Goal: Check status: Check status

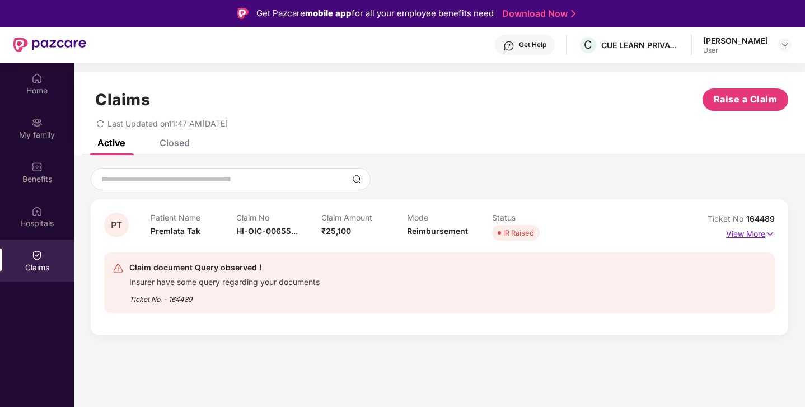
click at [763, 235] on p "View More" at bounding box center [750, 232] width 49 height 15
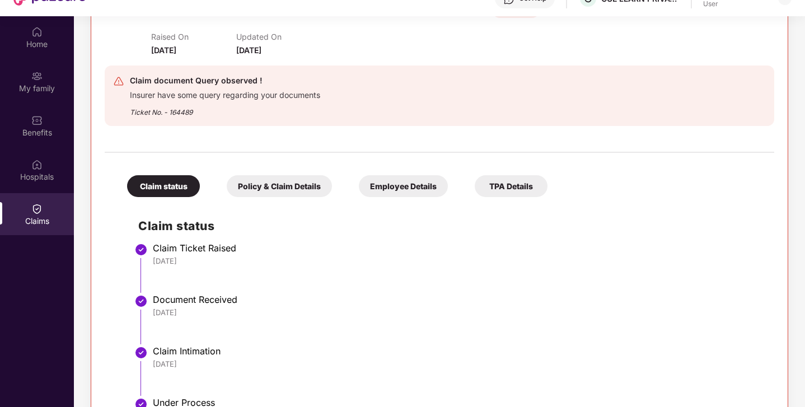
scroll to position [45, 0]
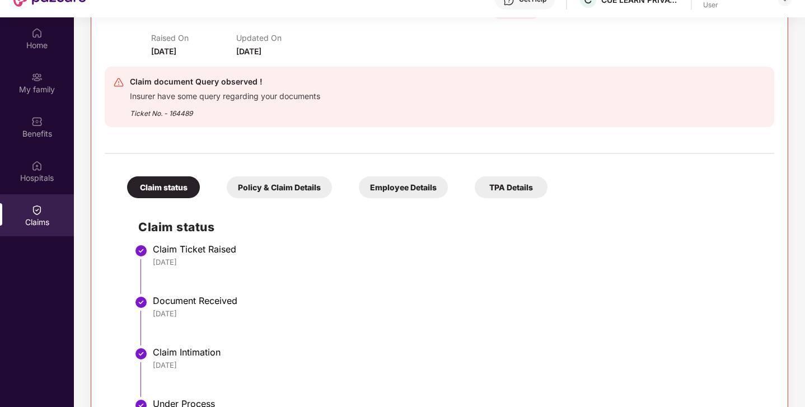
click at [501, 179] on div "TPA Details" at bounding box center [511, 187] width 73 height 22
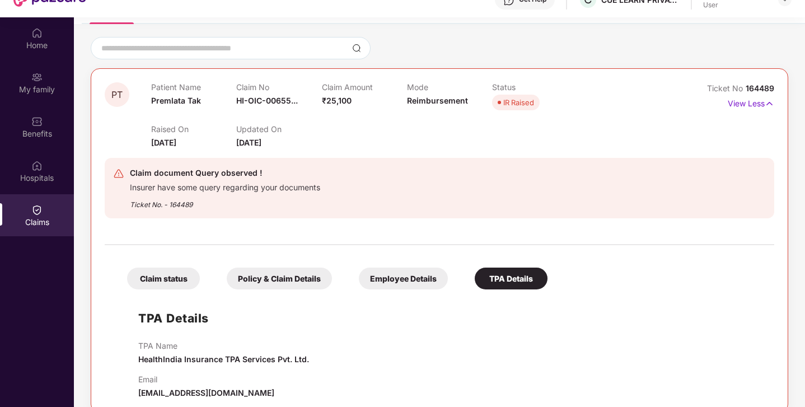
scroll to position [63, 0]
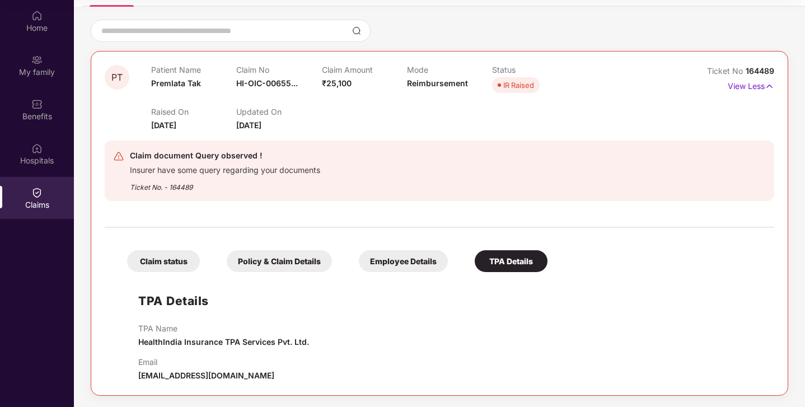
click at [306, 262] on div "Policy & Claim Details" at bounding box center [279, 261] width 105 height 22
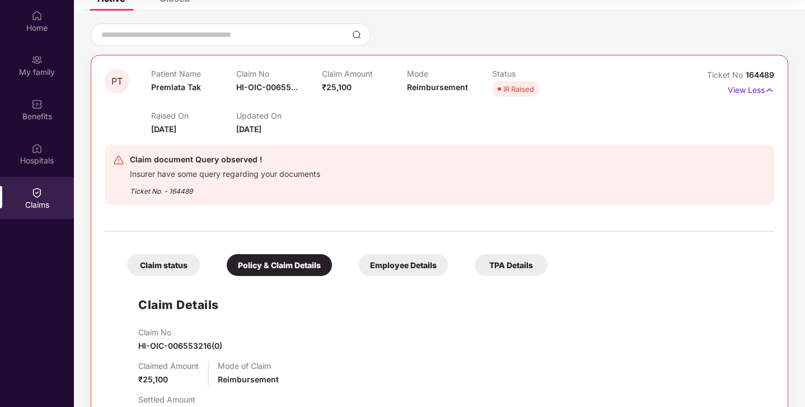
scroll to position [0, 0]
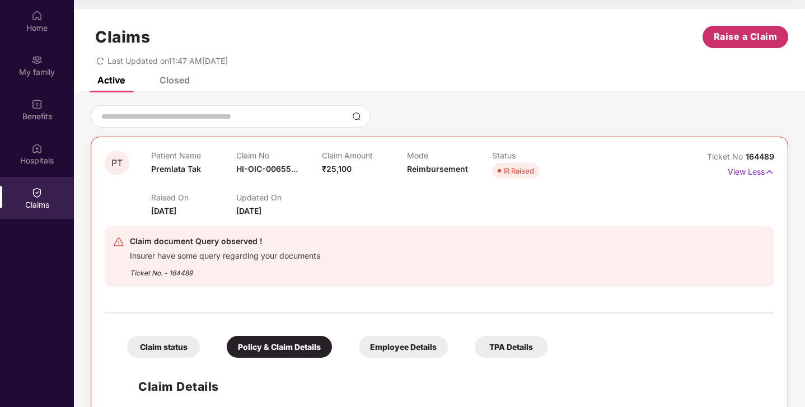
click at [747, 30] on span "Raise a Claim" at bounding box center [746, 37] width 64 height 14
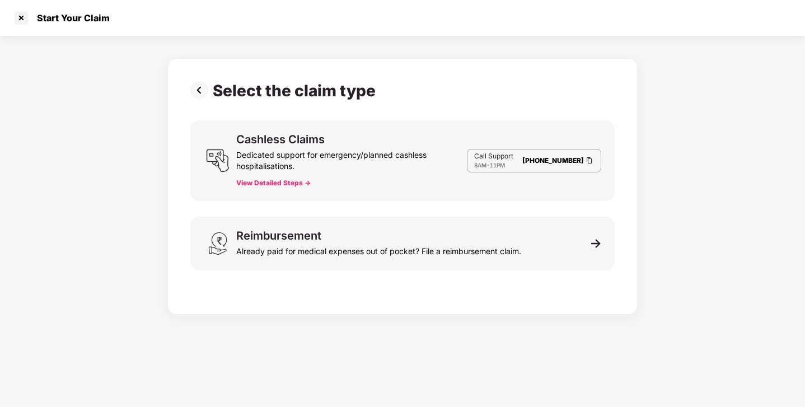
scroll to position [27, 0]
click at [25, 15] on div at bounding box center [21, 18] width 18 height 18
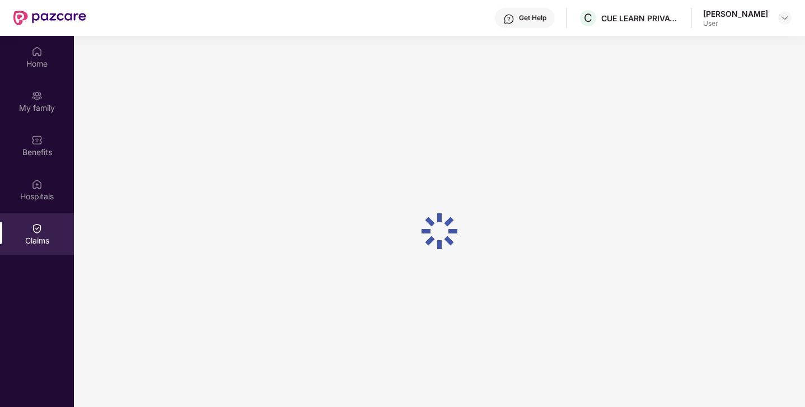
scroll to position [63, 0]
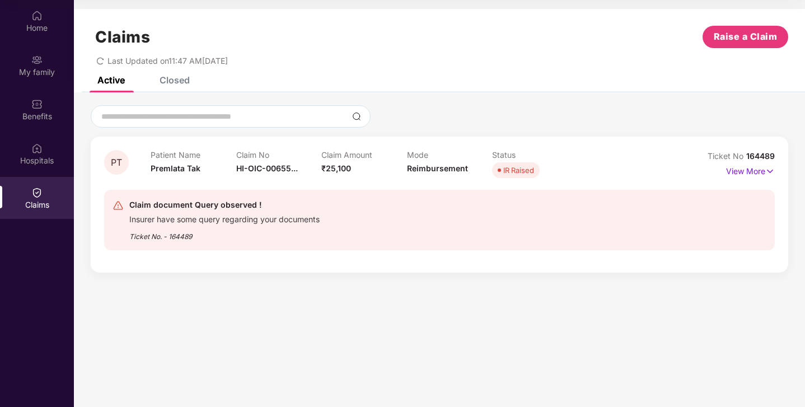
click at [175, 86] on div "Closed" at bounding box center [166, 80] width 47 height 25
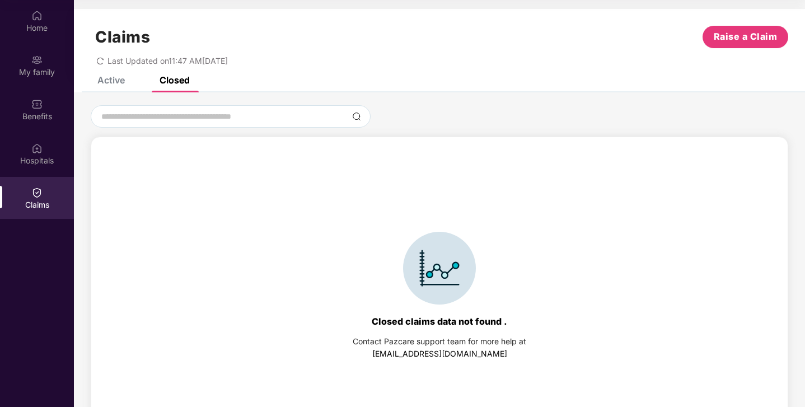
click at [127, 81] on div "Active Closed" at bounding box center [135, 80] width 109 height 25
click at [104, 78] on div "Active" at bounding box center [110, 79] width 27 height 11
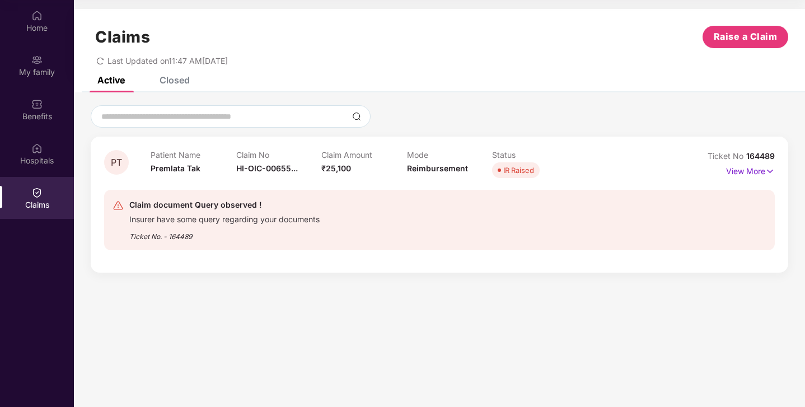
click at [170, 223] on div "Insurer have some query regarding your documents" at bounding box center [224, 218] width 190 height 13
drag, startPoint x: 168, startPoint y: 237, endPoint x: 212, endPoint y: 237, distance: 43.1
click at [212, 237] on div "Ticket No. - 164489" at bounding box center [224, 232] width 190 height 17
copy div "164489"
click at [41, 34] on div "Home" at bounding box center [37, 21] width 74 height 42
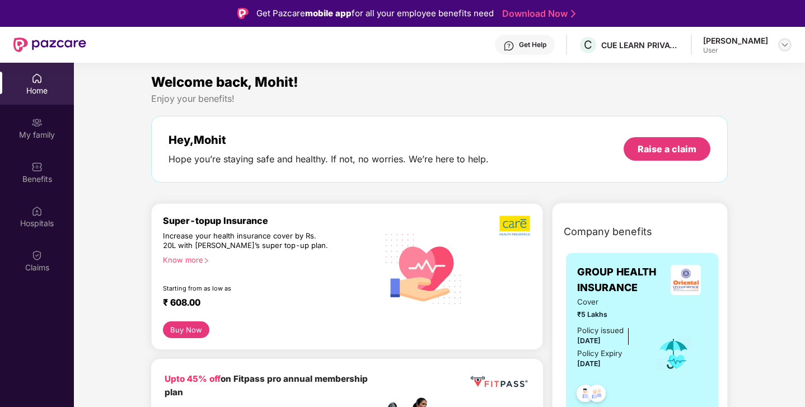
click at [789, 47] on img at bounding box center [784, 44] width 9 height 9
click at [546, 43] on div "Get Help" at bounding box center [532, 44] width 27 height 9
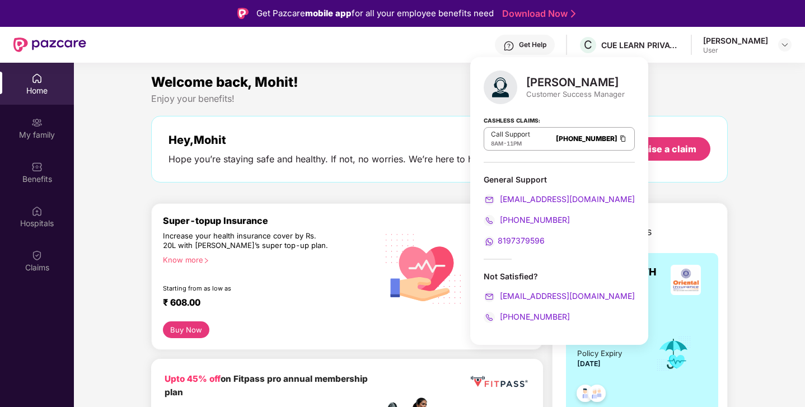
click at [521, 237] on span "8197379596" at bounding box center [521, 241] width 47 height 10
click at [296, 240] on div "Increase your health insurance cover by Rs. 20L with [PERSON_NAME]’s super top-…" at bounding box center [246, 241] width 167 height 20
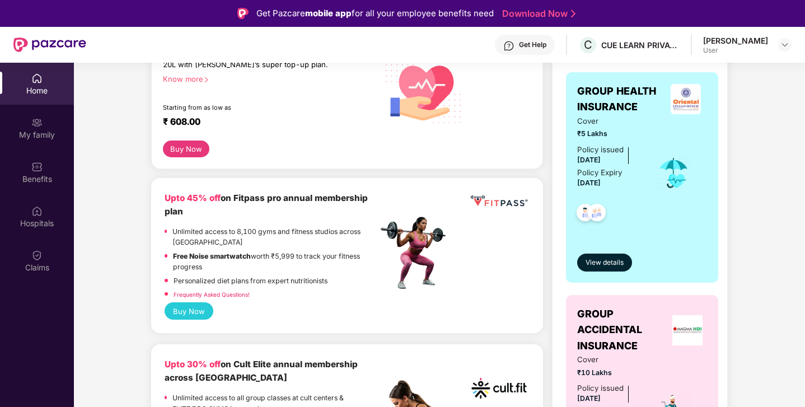
scroll to position [324, 0]
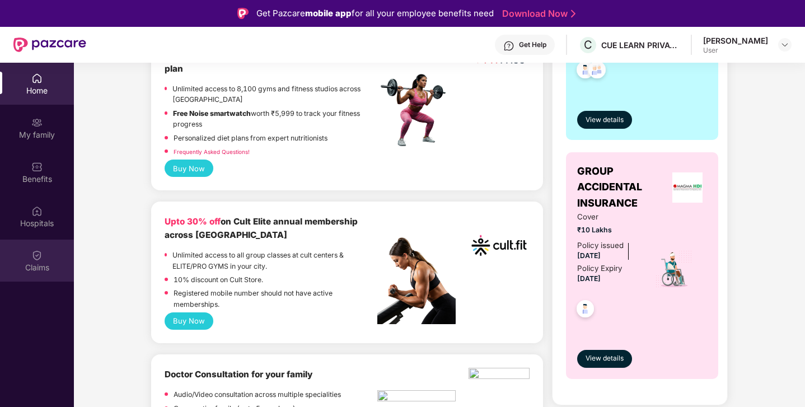
click at [39, 255] on img at bounding box center [36, 255] width 11 height 11
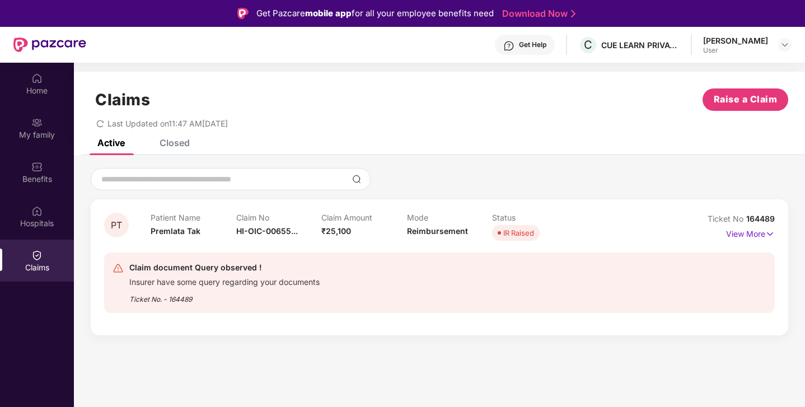
click at [555, 36] on div "Get Help" at bounding box center [525, 45] width 60 height 20
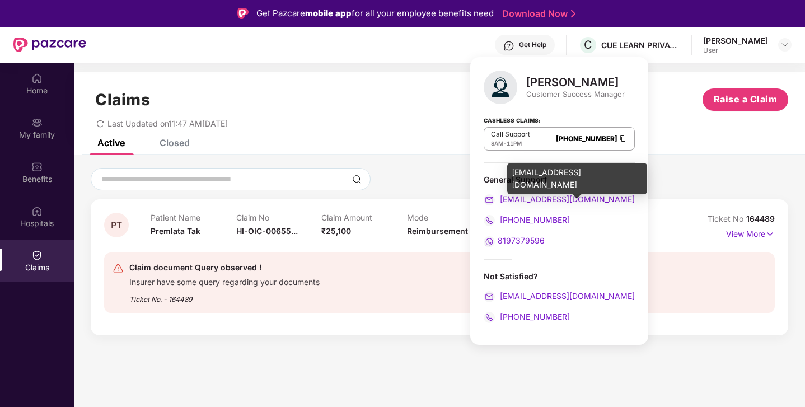
click at [562, 197] on span "[EMAIL_ADDRESS][DOMAIN_NAME]" at bounding box center [566, 199] width 137 height 10
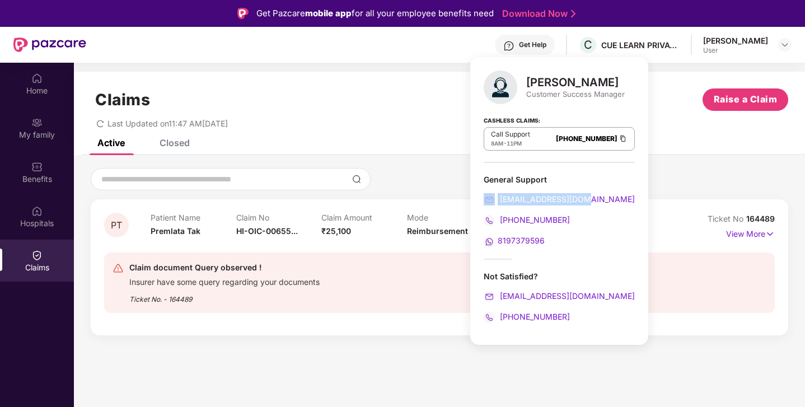
click at [437, 168] on div at bounding box center [439, 179] width 697 height 22
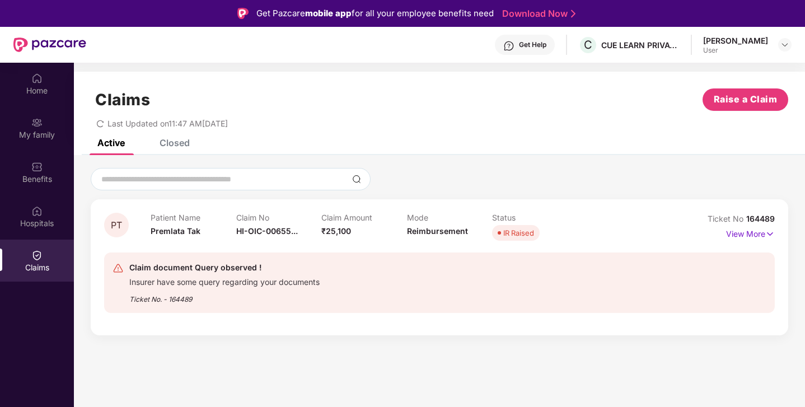
click at [181, 299] on div "Ticket No. - 164489" at bounding box center [224, 295] width 190 height 17
click at [756, 231] on p "View More" at bounding box center [750, 232] width 49 height 15
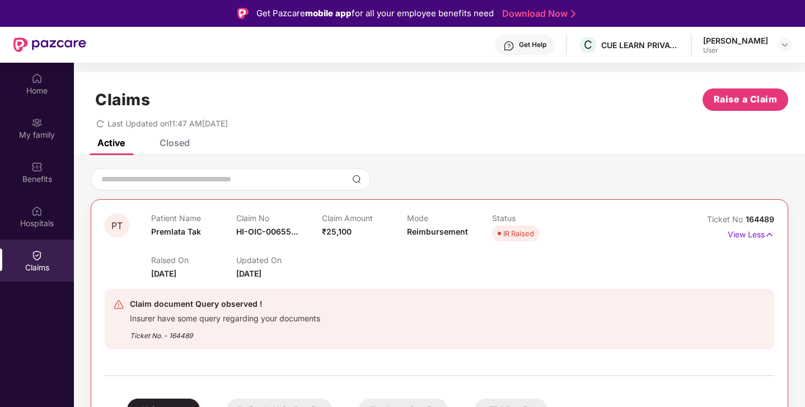
click at [503, 233] on div "IR Raised" at bounding box center [518, 233] width 31 height 11
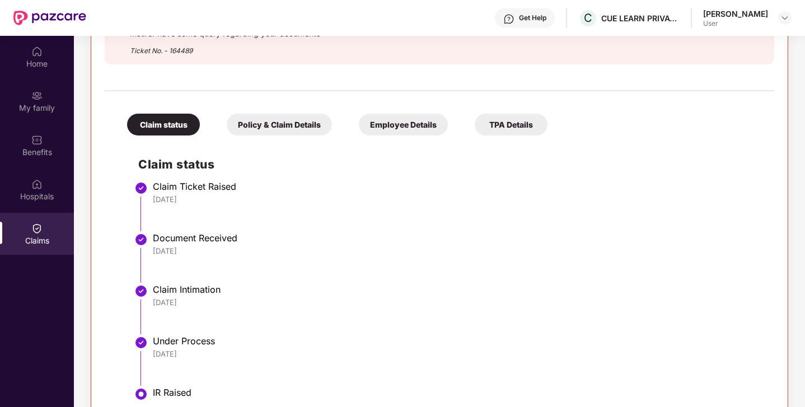
scroll to position [63, 0]
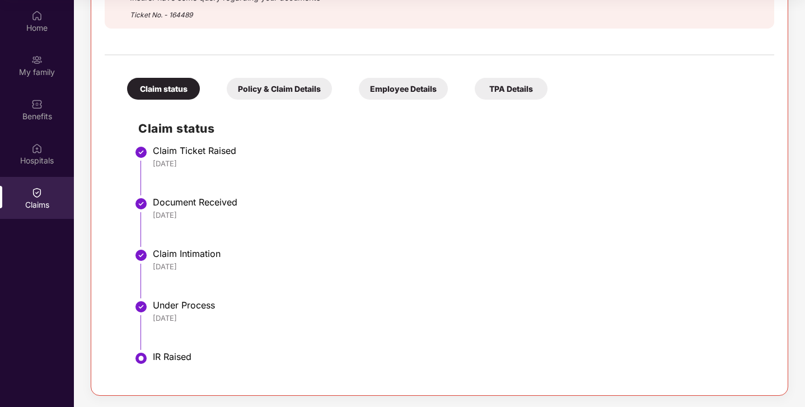
click at [290, 87] on div "Policy & Claim Details" at bounding box center [279, 89] width 105 height 22
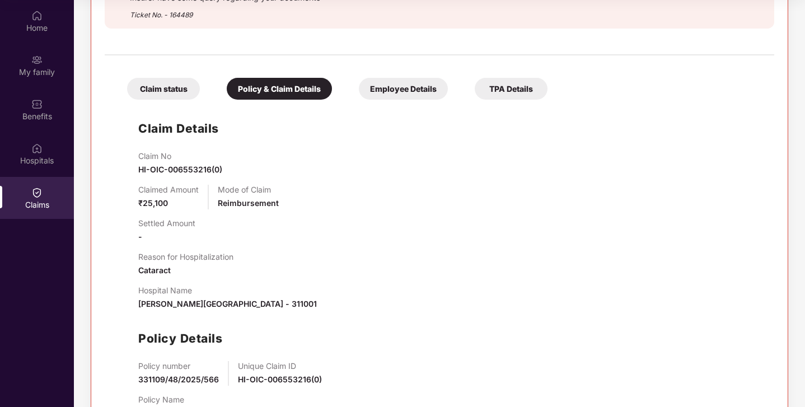
scroll to position [304, 0]
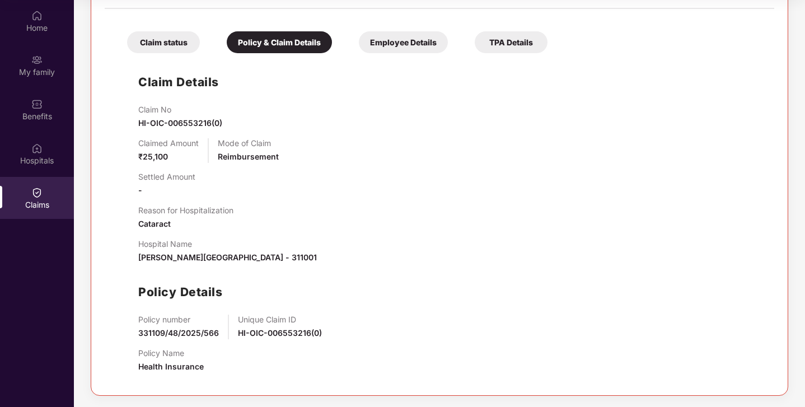
click at [400, 40] on div "Employee Details" at bounding box center [403, 42] width 89 height 22
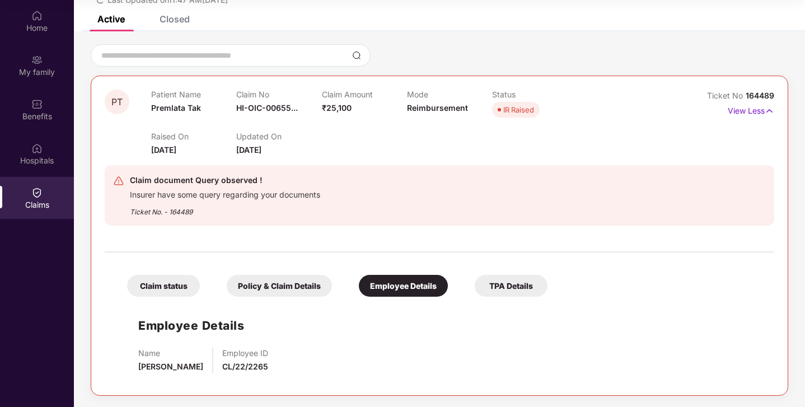
scroll to position [0, 0]
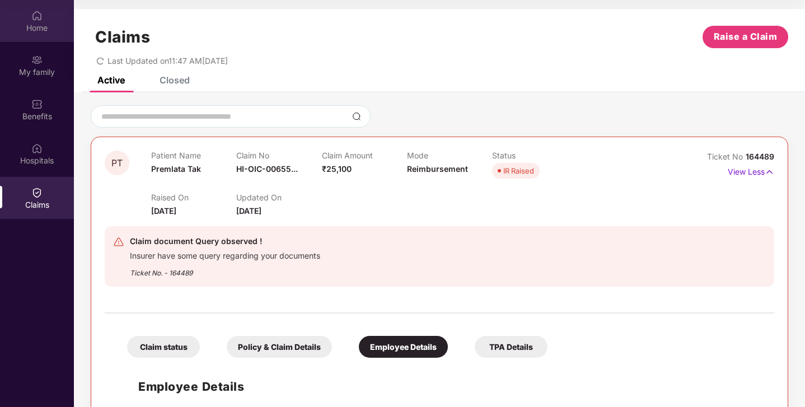
click at [39, 21] on div "Home" at bounding box center [37, 21] width 74 height 42
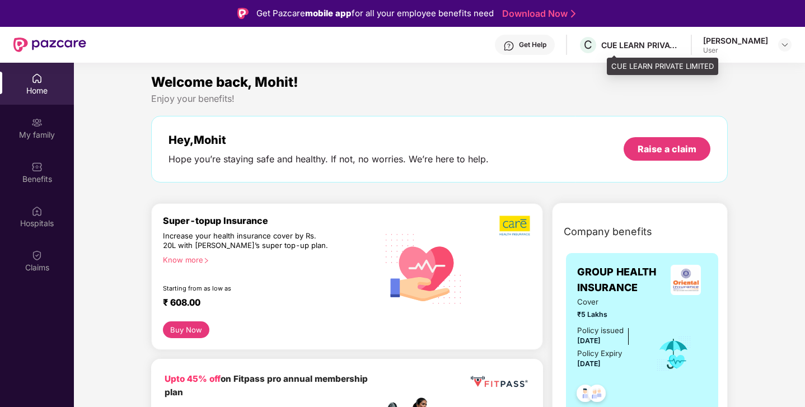
click at [662, 52] on div "C CUE LEARN PRIVATE LIMITED" at bounding box center [628, 45] width 101 height 20
click at [786, 47] on img at bounding box center [784, 44] width 9 height 9
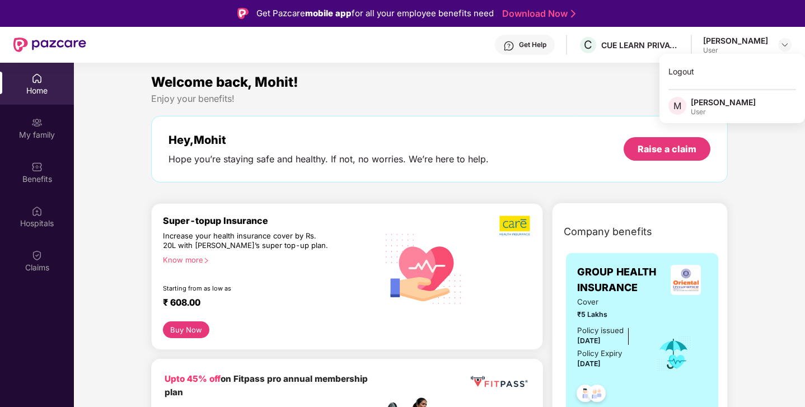
click at [708, 105] on div "[PERSON_NAME]" at bounding box center [723, 102] width 65 height 11
